Goal: Find specific page/section: Find specific page/section

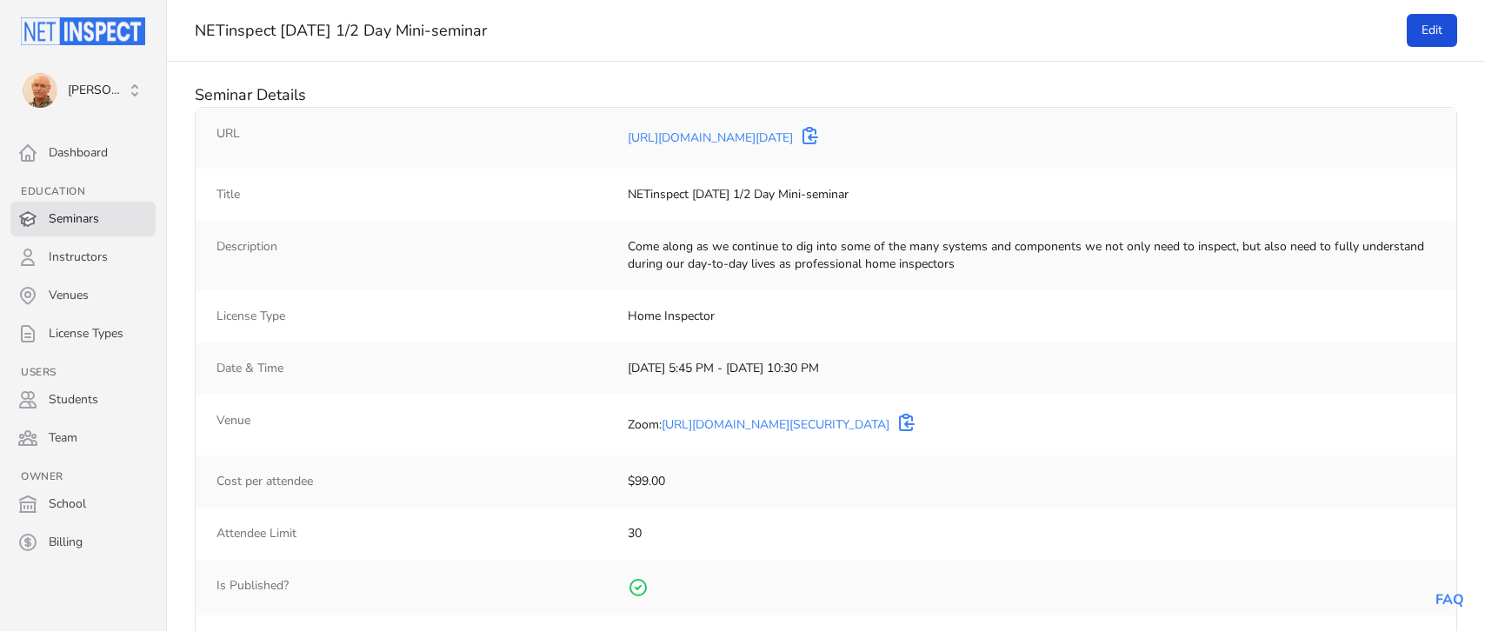
select select "25"
click at [103, 95] on span "[PERSON_NAME]" at bounding box center [97, 90] width 58 height 17
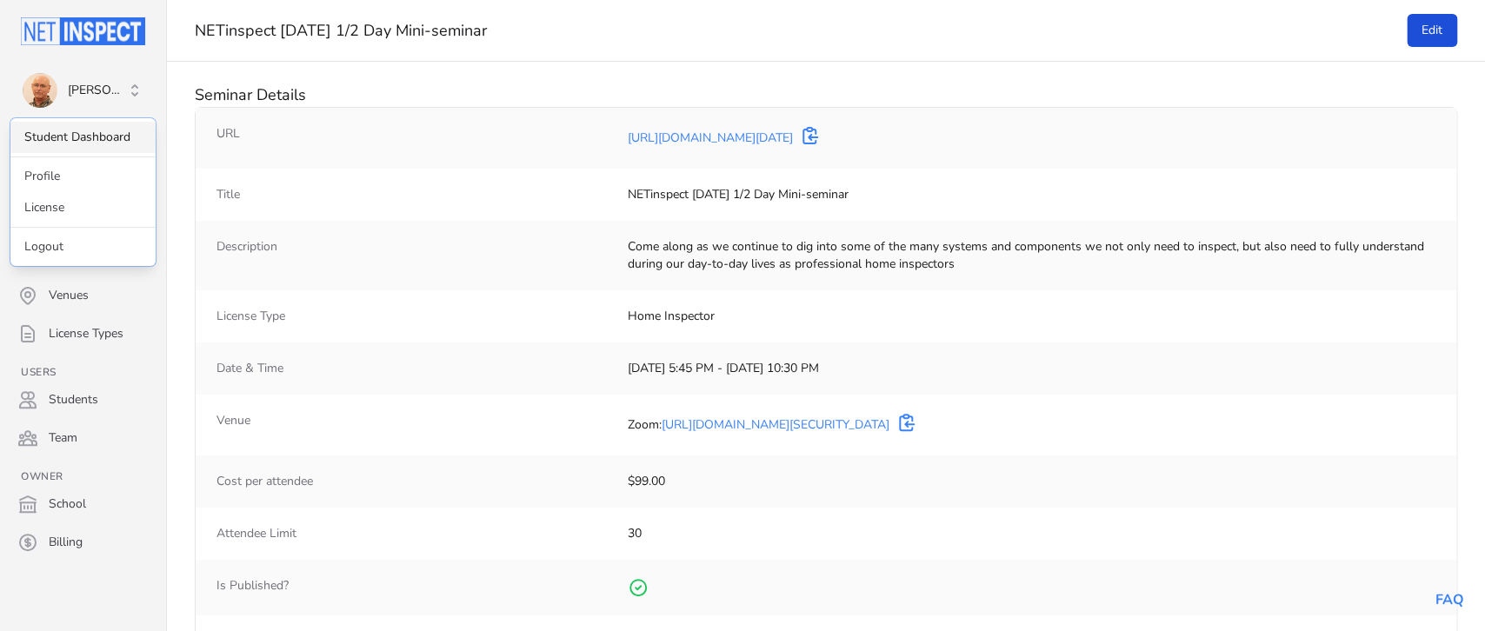
click at [90, 139] on link "Student Dashboard" at bounding box center [82, 137] width 145 height 31
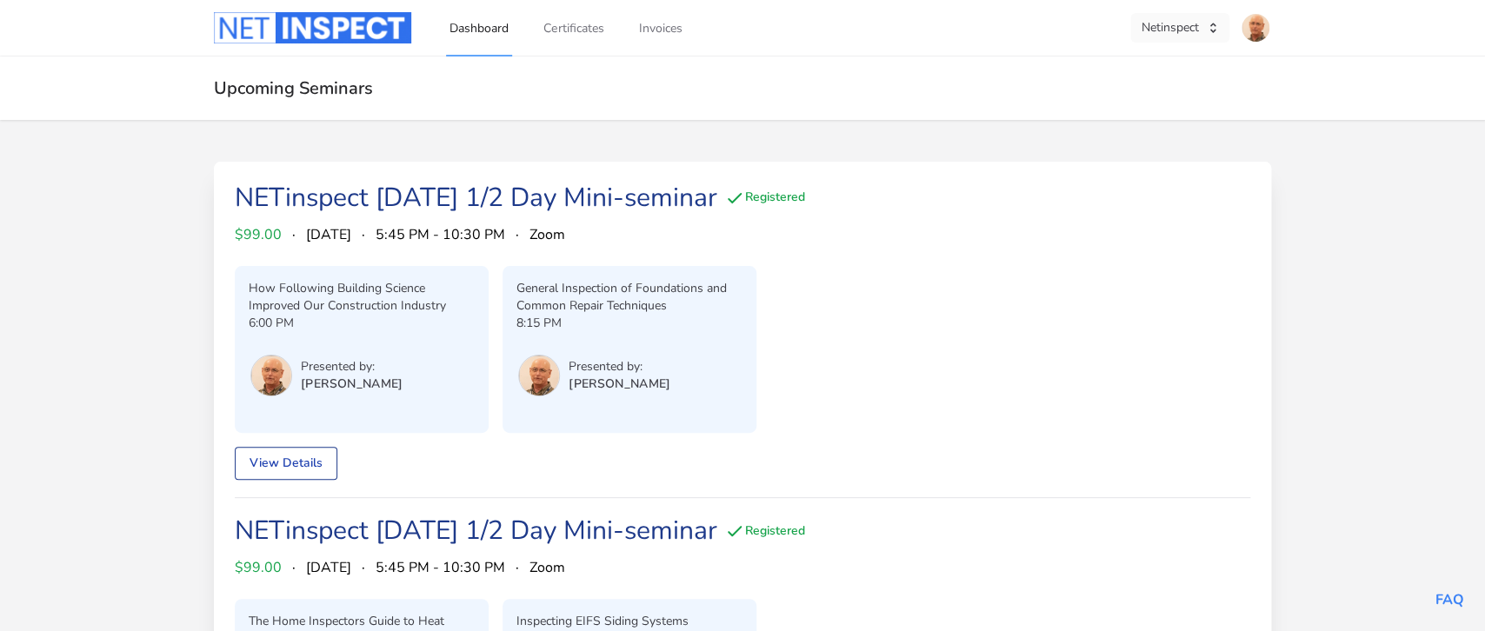
click at [1167, 30] on button "Netinspect" at bounding box center [1179, 28] width 99 height 30
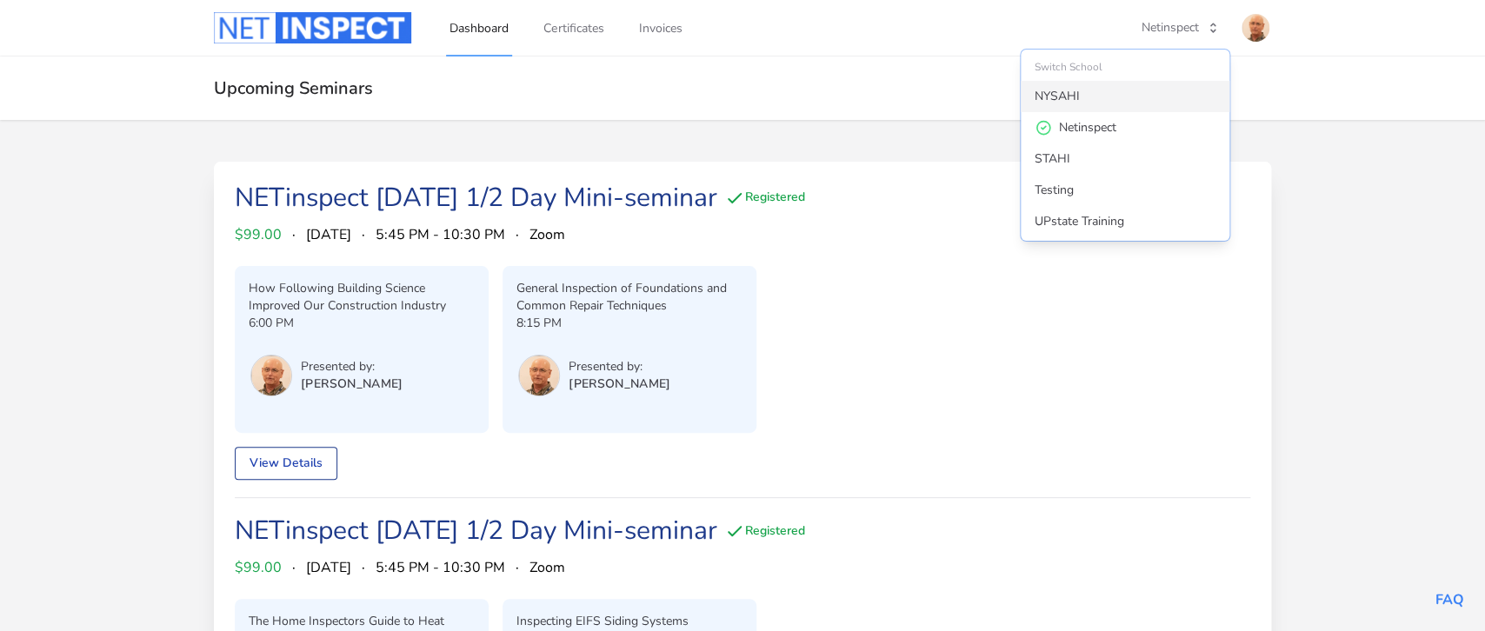
click at [1078, 90] on div "NYSAHI" at bounding box center [1056, 96] width 45 height 17
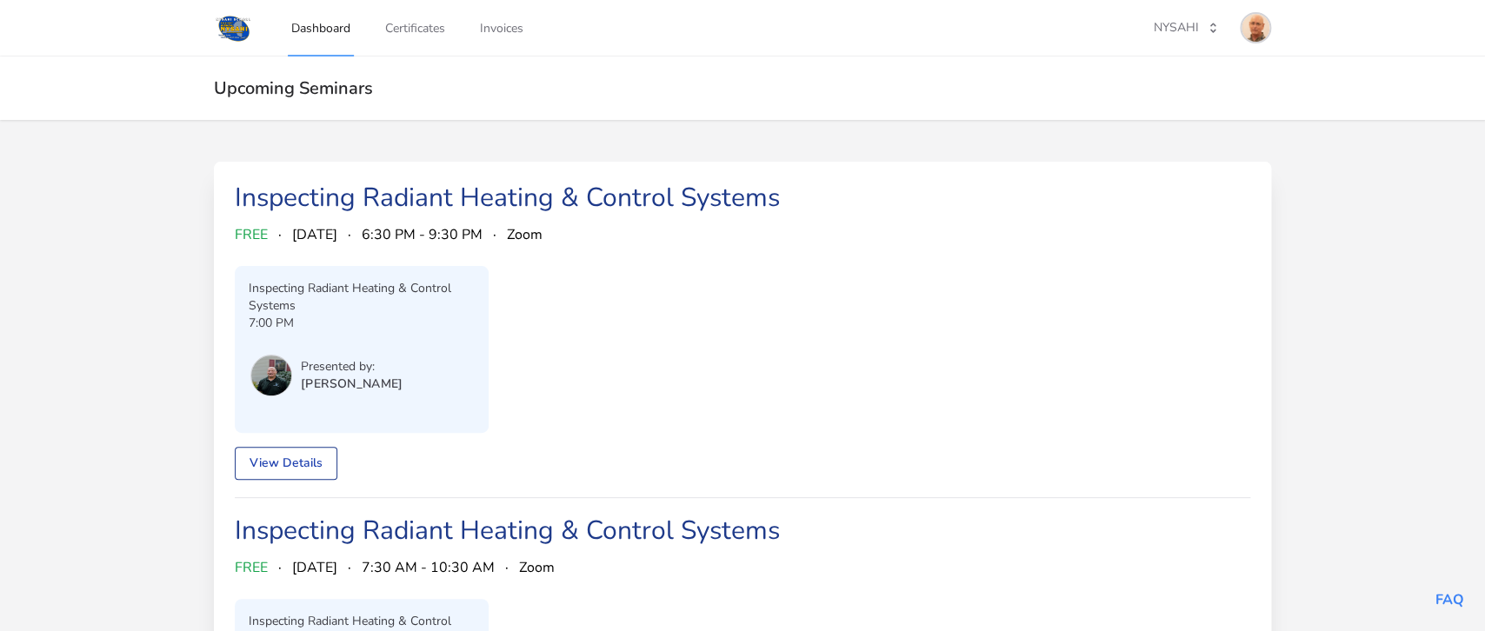
click at [1261, 29] on img at bounding box center [1255, 28] width 28 height 28
click at [1174, 94] on link "Admin Dashboard" at bounding box center [1187, 97] width 167 height 31
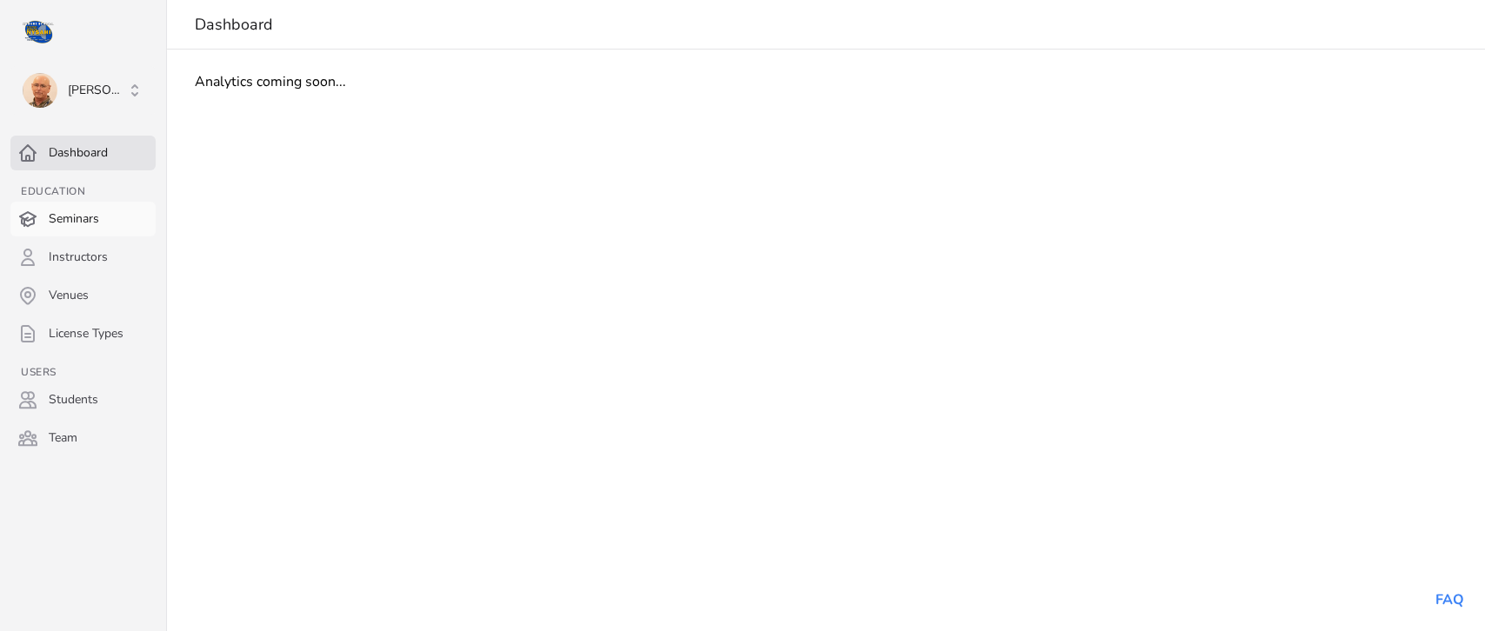
click at [73, 211] on link "Seminars" at bounding box center [82, 219] width 145 height 35
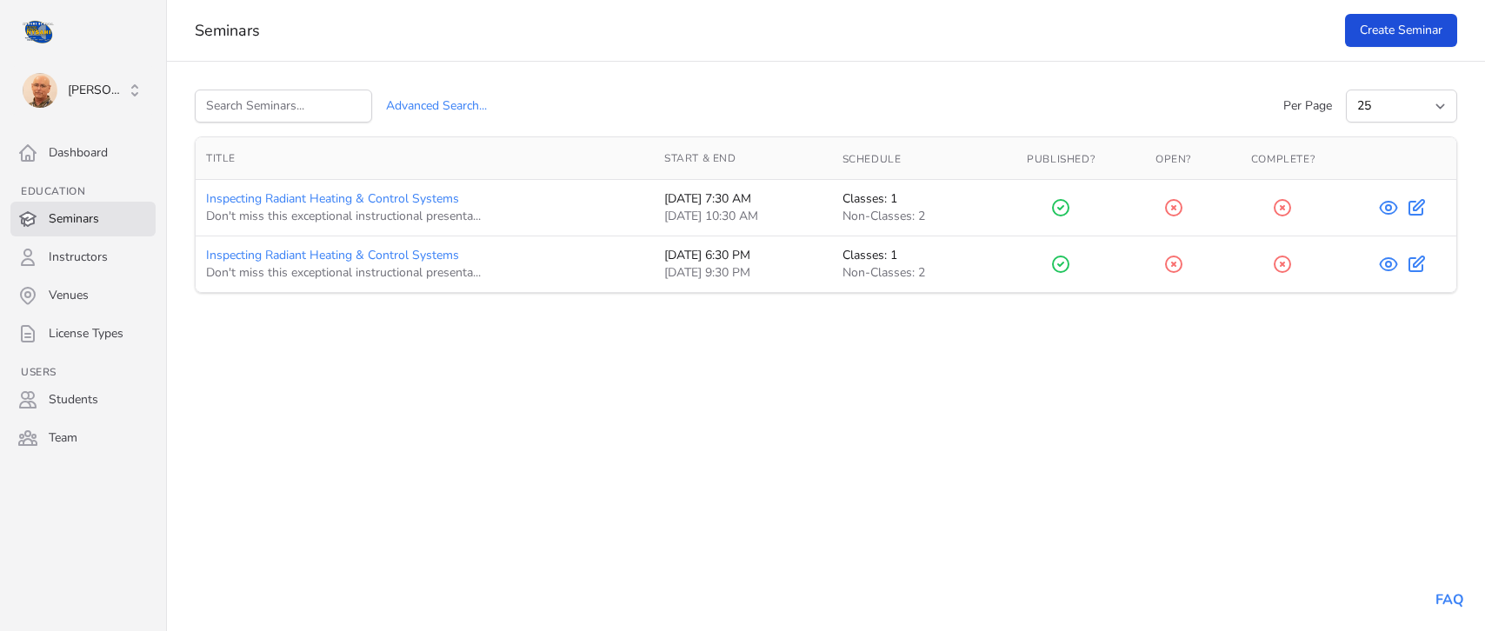
select select "25"
click at [1389, 267] on icon at bounding box center [1388, 264] width 5 height 5
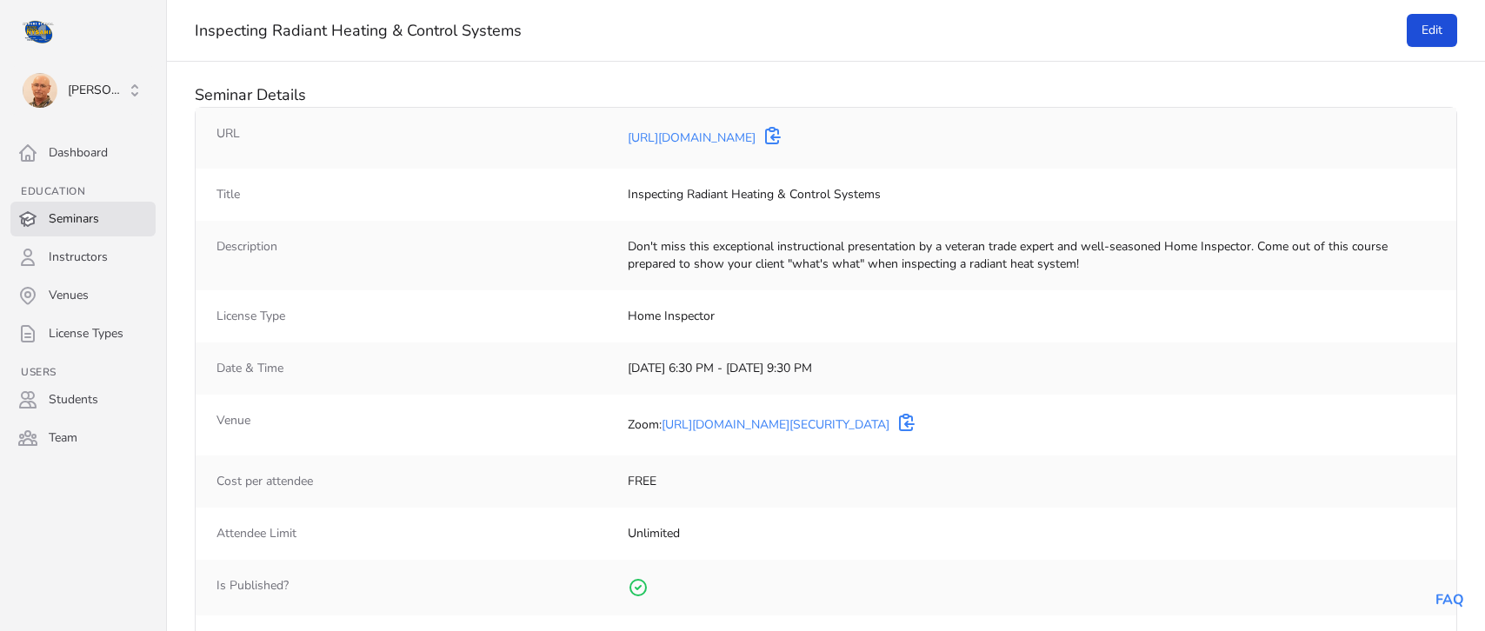
select select "25"
click at [48, 233] on link "Seminars" at bounding box center [82, 219] width 145 height 35
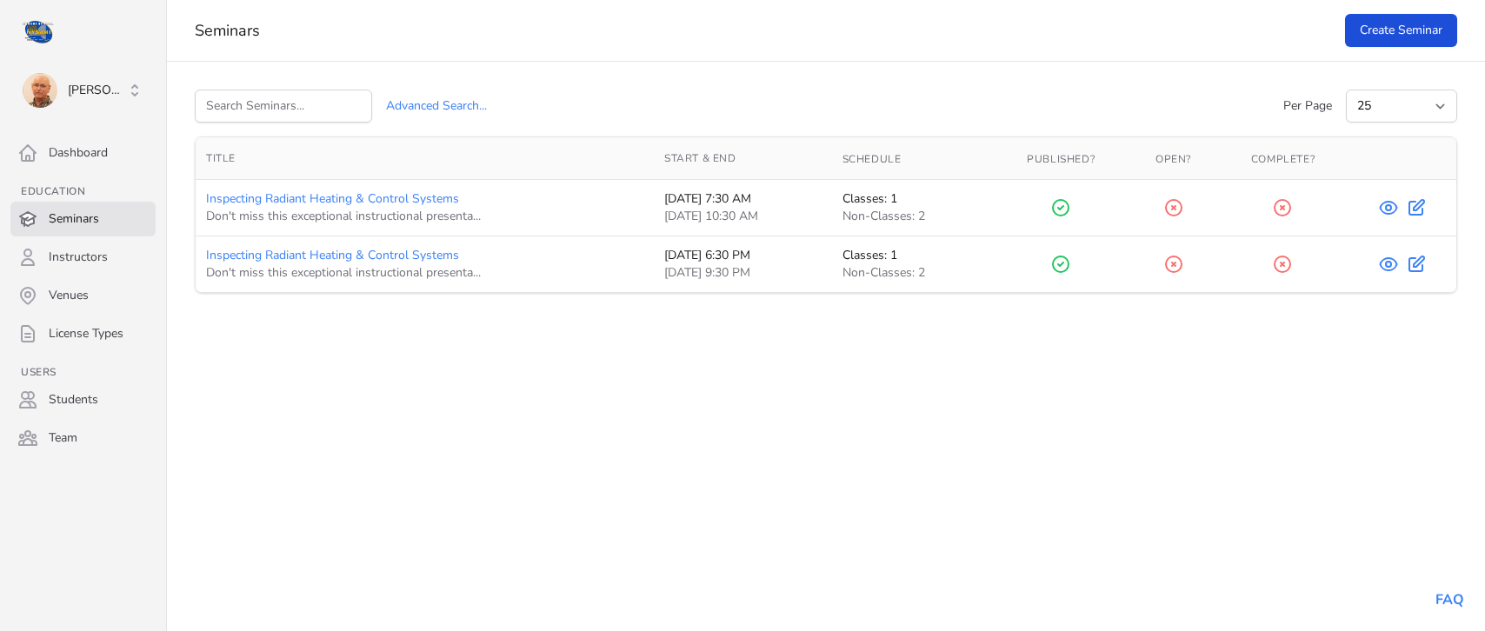
select select "25"
click at [1387, 214] on icon at bounding box center [1388, 207] width 21 height 21
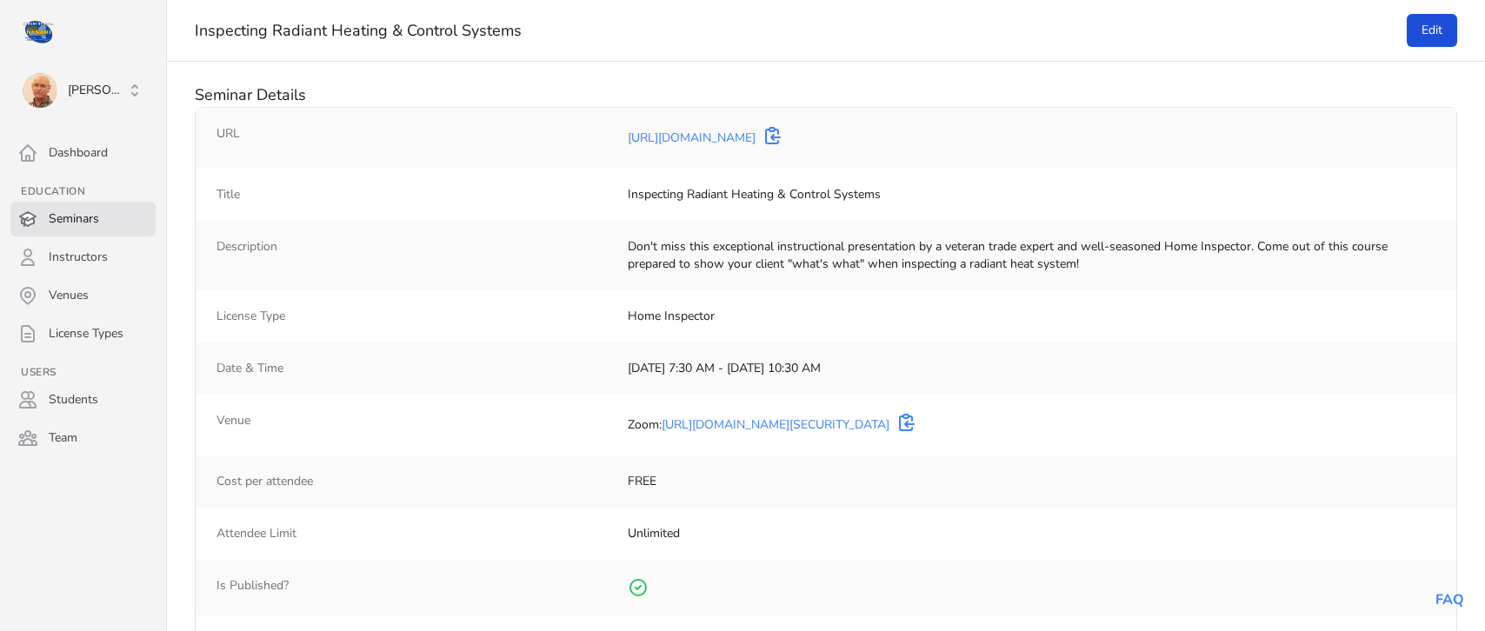
select select "25"
click at [92, 95] on span "[PERSON_NAME]" at bounding box center [97, 90] width 58 height 17
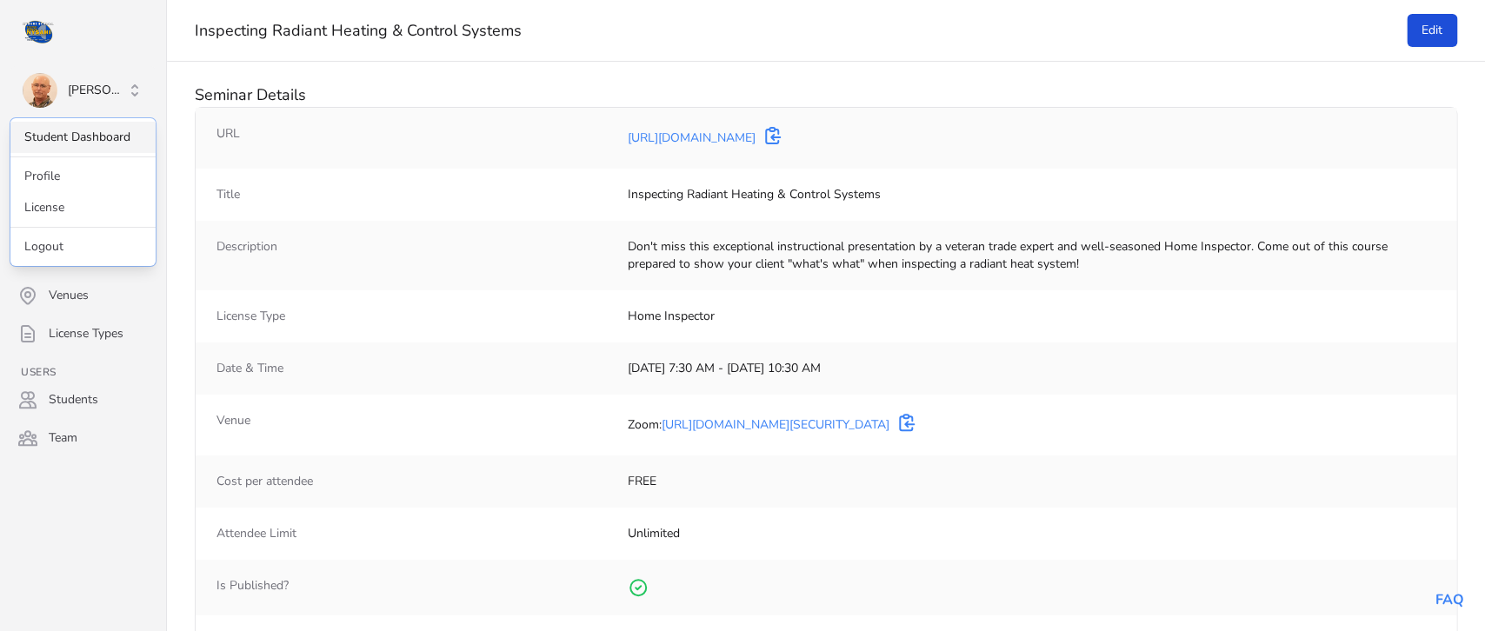
click at [91, 126] on link "Student Dashboard" at bounding box center [82, 137] width 145 height 31
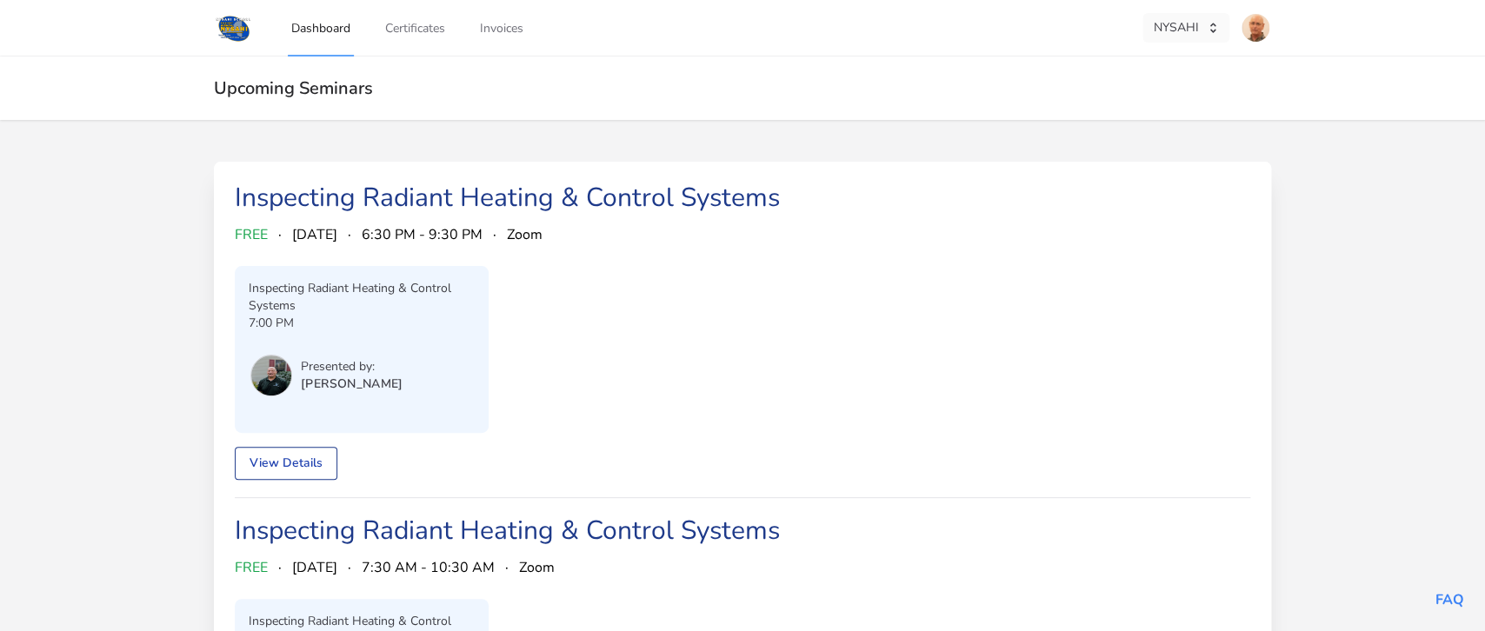
click at [1170, 31] on button "NYSAHI" at bounding box center [1185, 28] width 87 height 30
click at [1081, 124] on div "Netinspect" at bounding box center [1062, 127] width 57 height 17
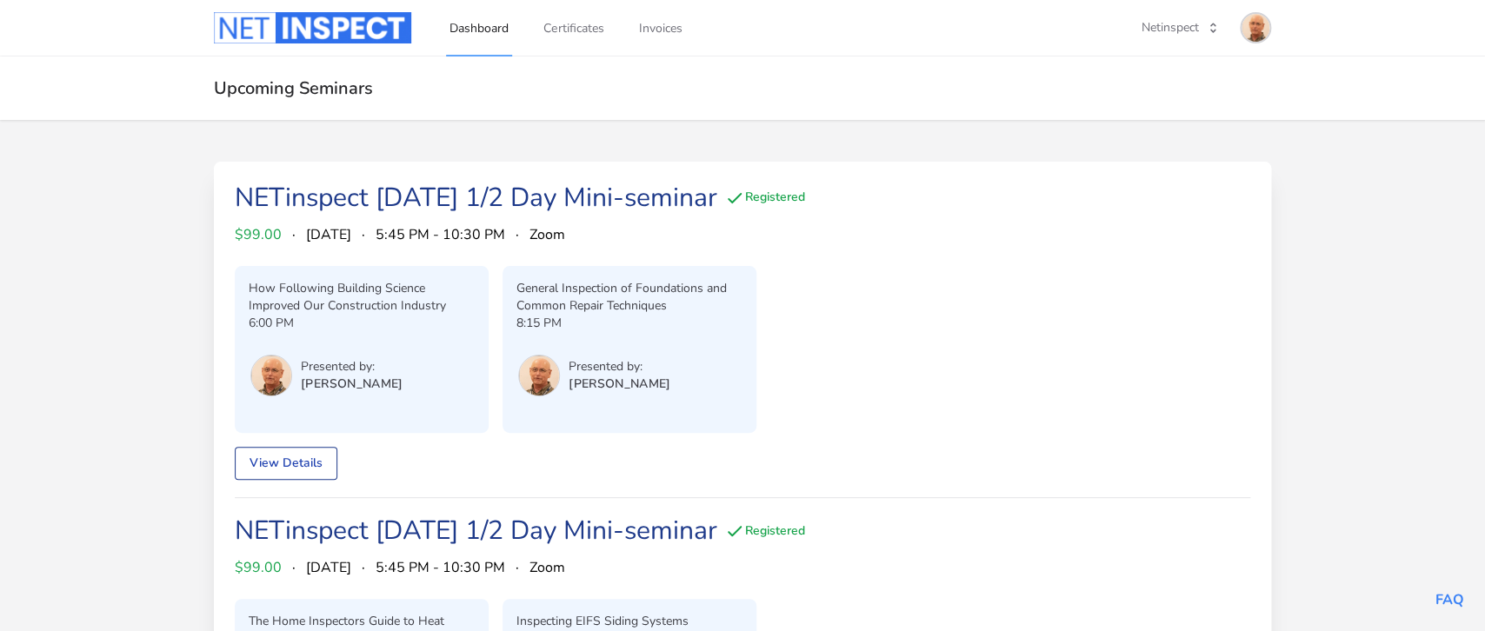
click at [1252, 23] on img at bounding box center [1255, 28] width 28 height 28
click at [1195, 91] on link "Admin Dashboard" at bounding box center [1187, 97] width 167 height 31
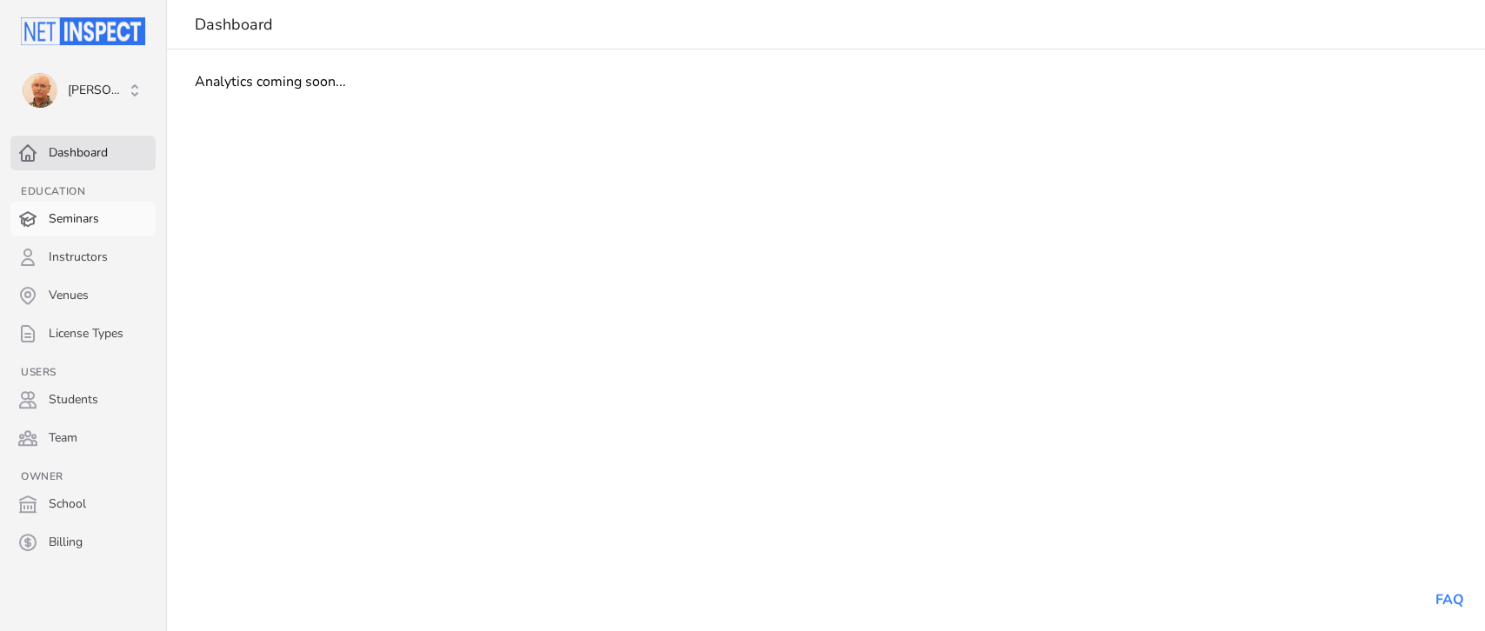
click at [83, 222] on link "Seminars" at bounding box center [82, 219] width 145 height 35
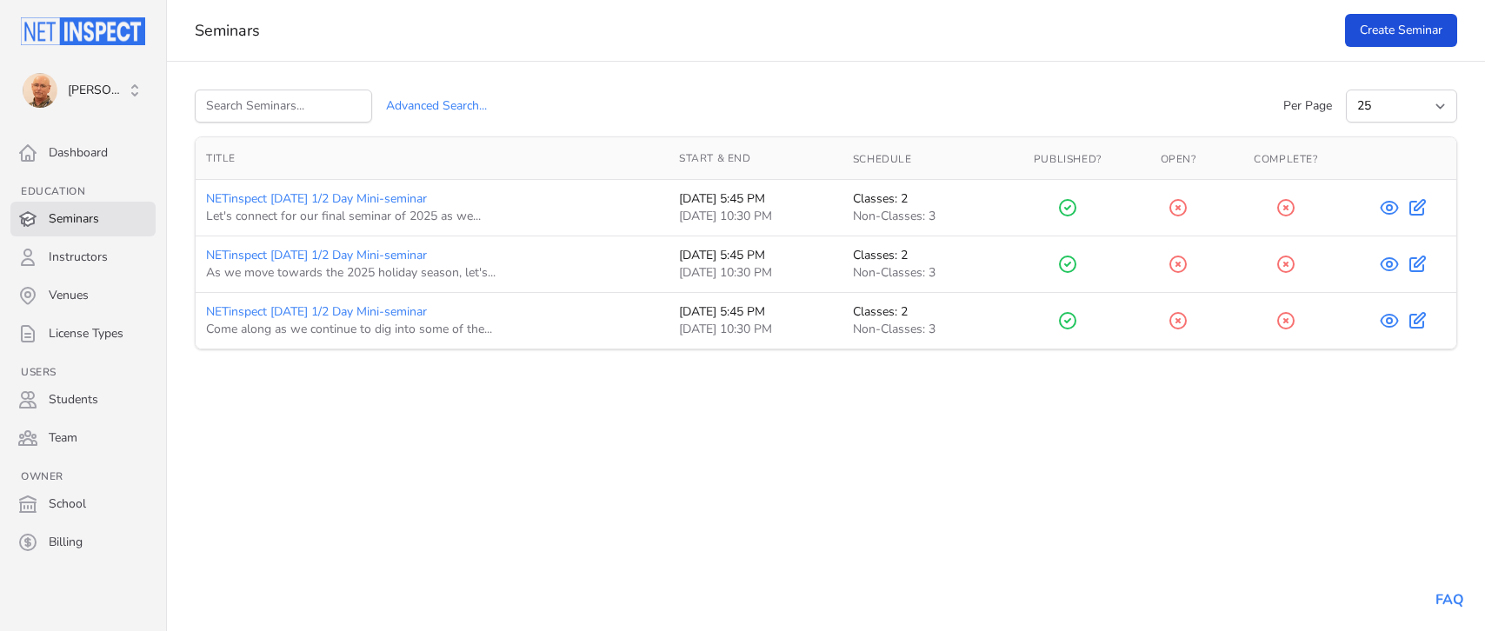
select select "25"
